Goal: Information Seeking & Learning: Check status

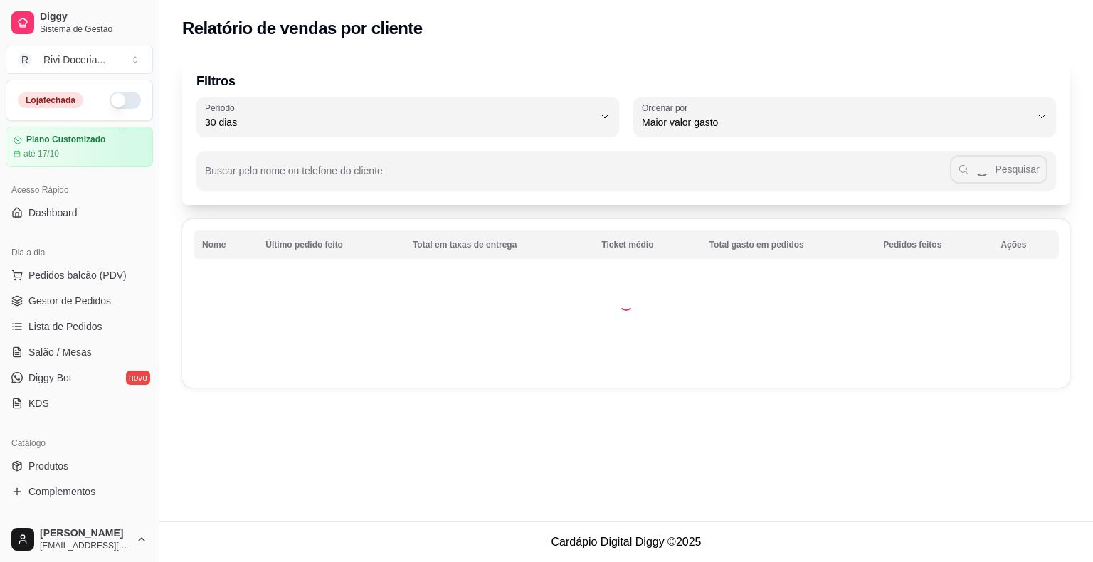
select select "30"
select select "HIGHEST_TOTAL_SPENT_WITH_ORDERS"
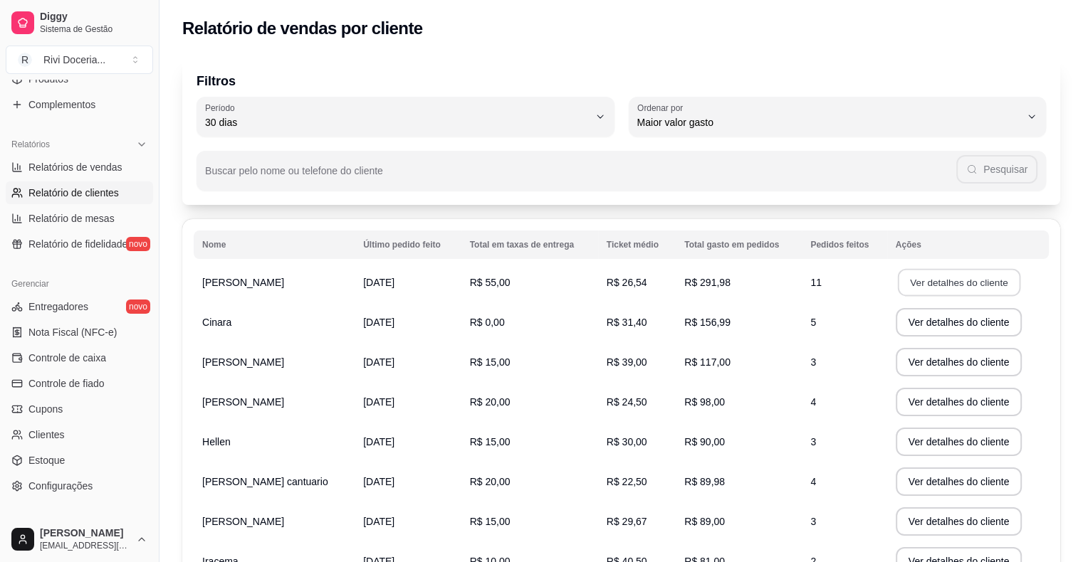
click at [947, 278] on button "Ver detalhes do cliente" at bounding box center [958, 283] width 122 height 28
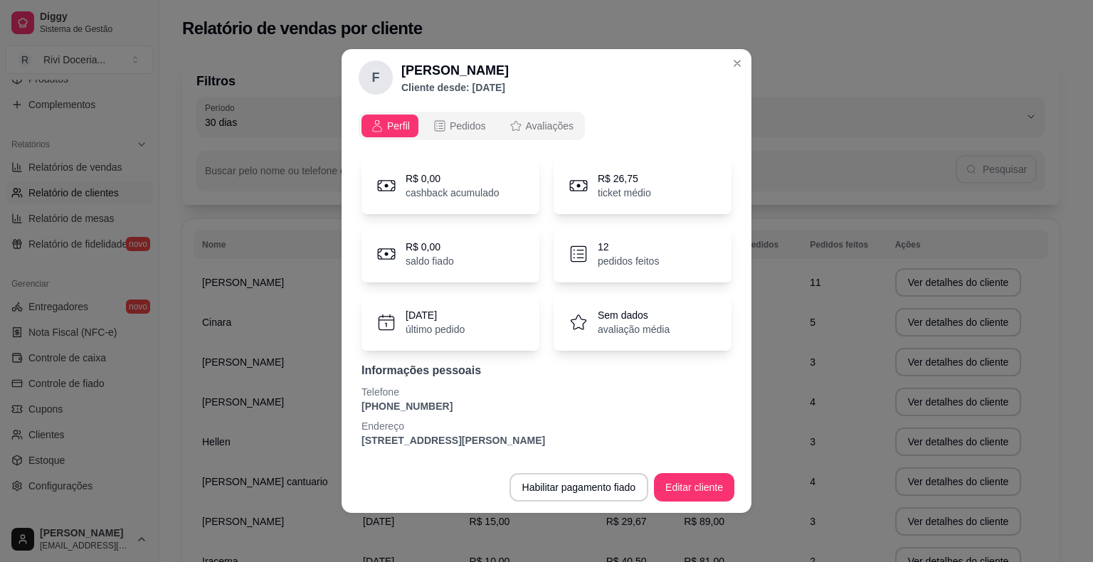
scroll to position [1, 0]
click at [461, 120] on span "Pedidos" at bounding box center [468, 126] width 36 height 14
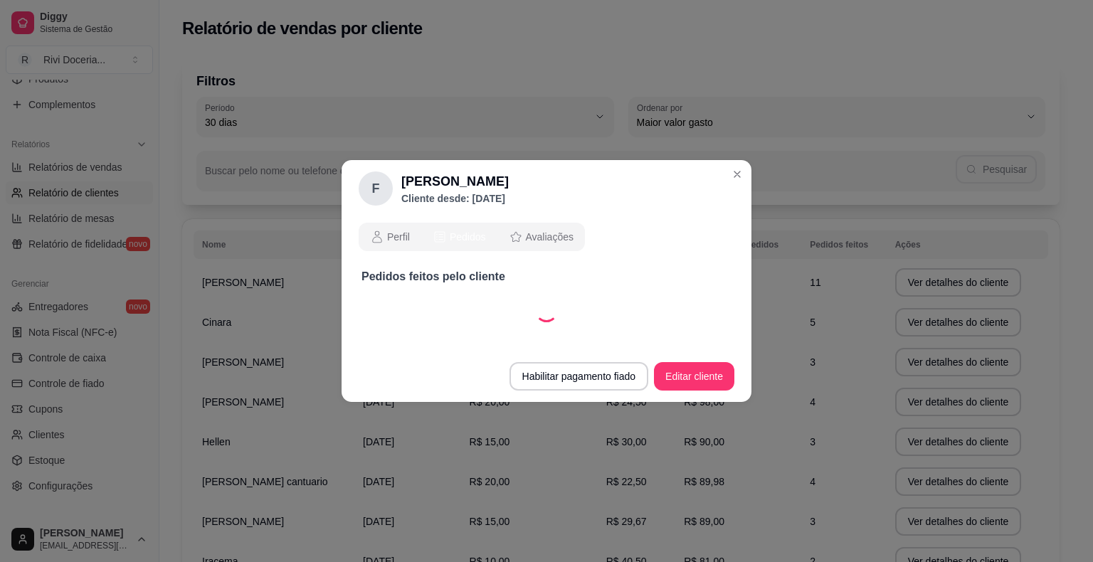
scroll to position [0, 0]
select select "30"
select select "ALL"
select select "30"
select select "ALL"
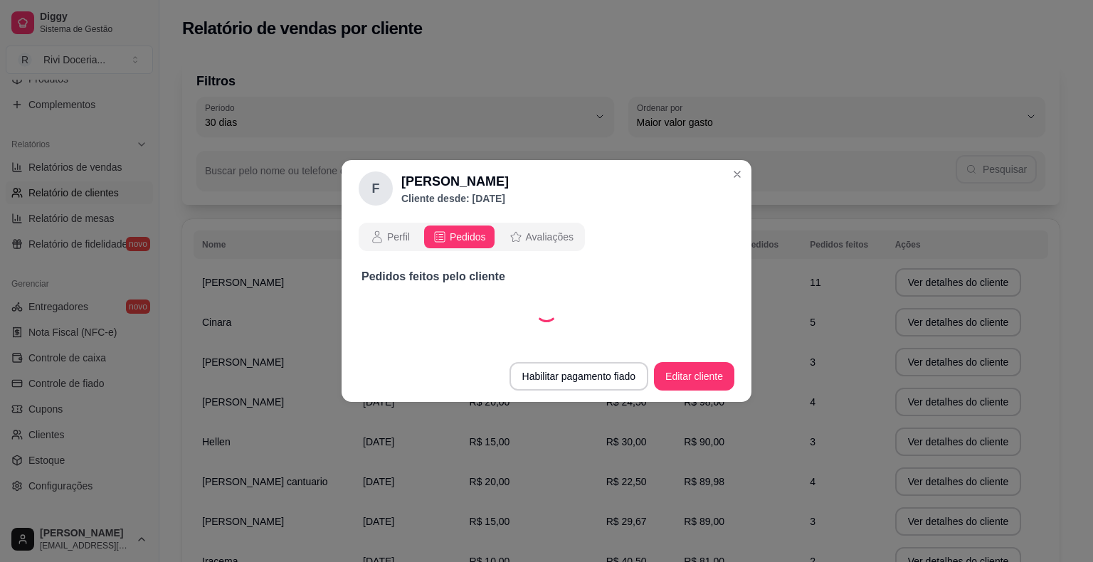
select select "30"
select select "ALL"
select select "30"
select select "ALL"
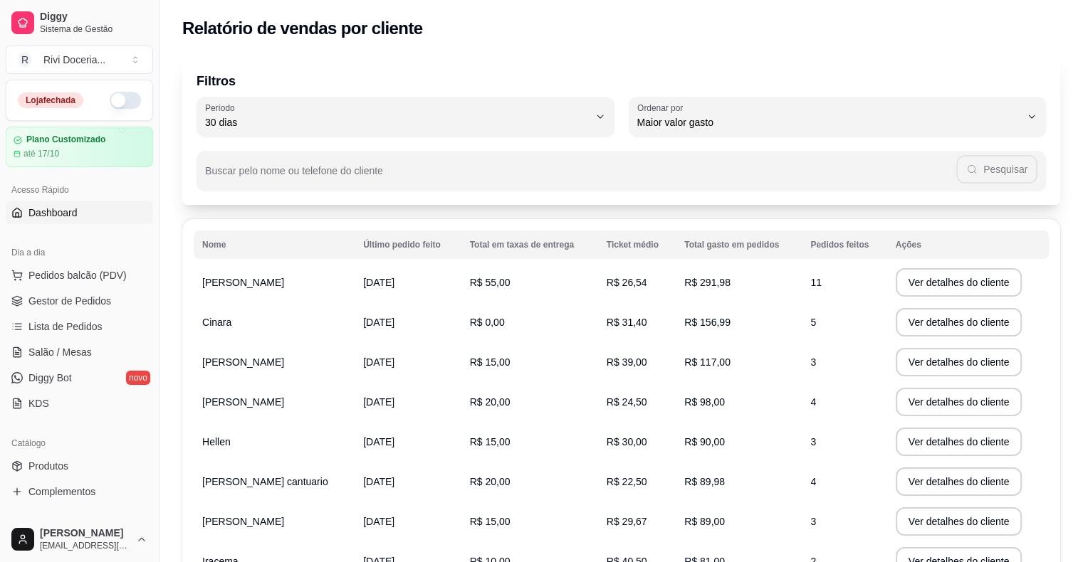
click at [69, 214] on span "Dashboard" at bounding box center [52, 213] width 49 height 14
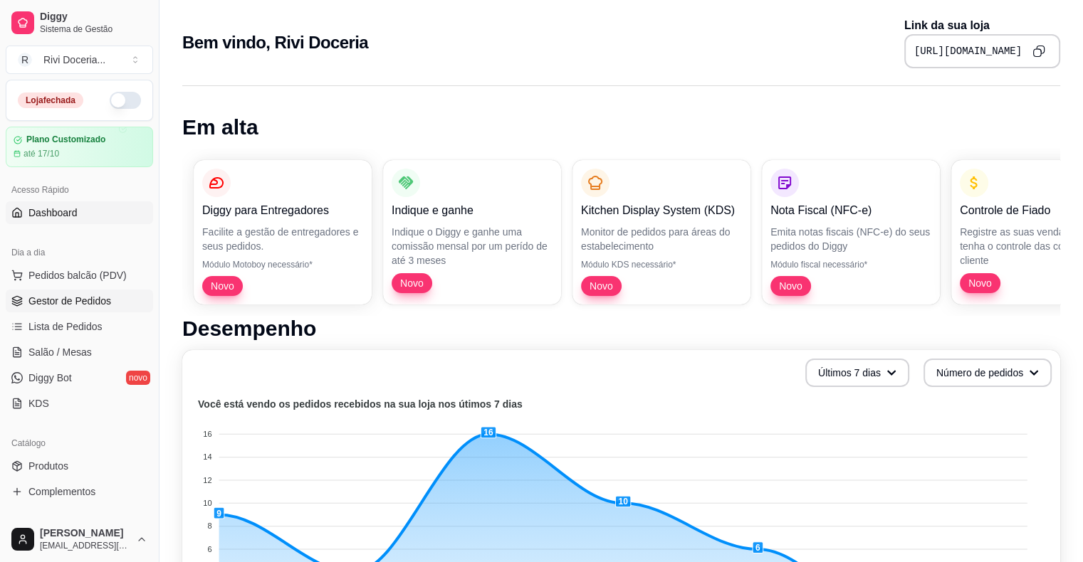
click at [74, 300] on span "Gestor de Pedidos" at bounding box center [69, 301] width 83 height 14
